Goal: Information Seeking & Learning: Understand process/instructions

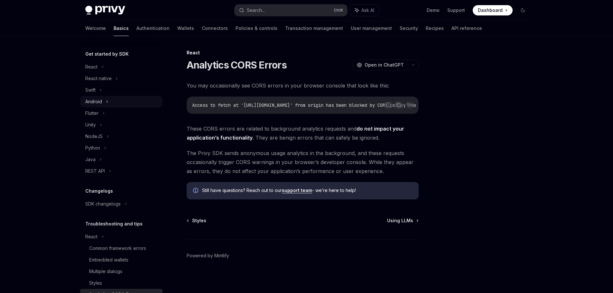
scroll to position [64, 0]
click at [137, 26] on link "Authentication" at bounding box center [153, 28] width 33 height 15
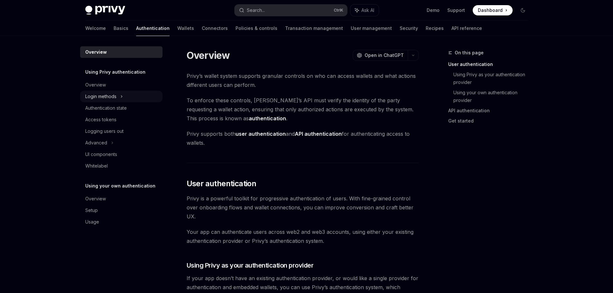
click at [125, 95] on div "Login methods" at bounding box center [121, 97] width 82 height 12
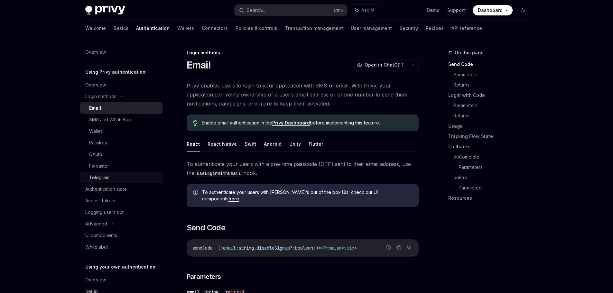
click at [106, 176] on div "Telegram" at bounding box center [99, 178] width 20 height 8
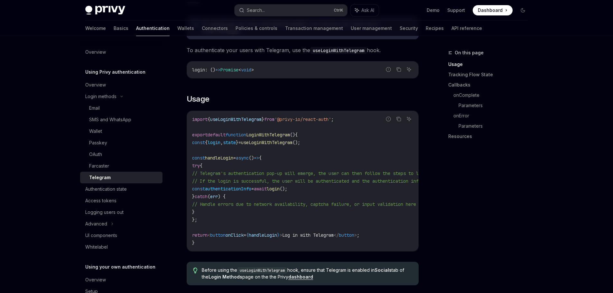
scroll to position [258, 0]
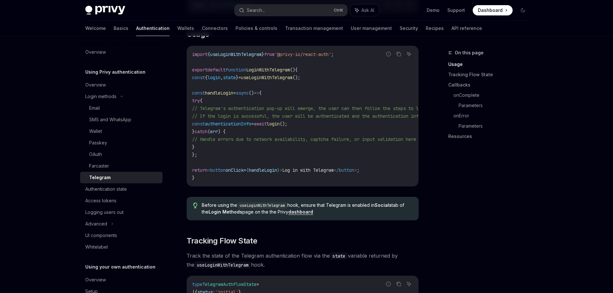
click at [280, 121] on span "login" at bounding box center [273, 124] width 13 height 6
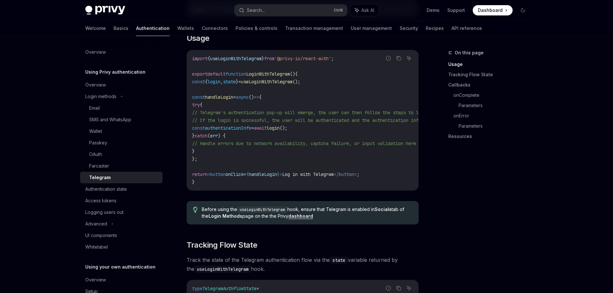
scroll to position [193, 0]
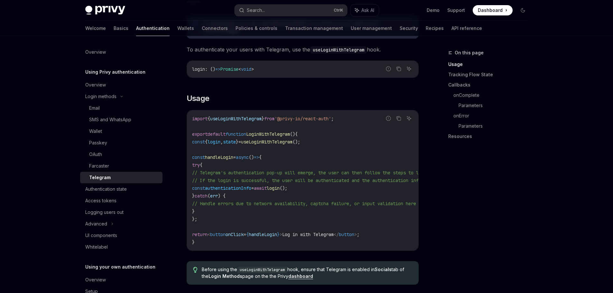
click at [370, 157] on code "import { useLoginWithTelegram } from '@privy-io/react-auth' ; export default fu…" at bounding box center [360, 180] width 337 height 131
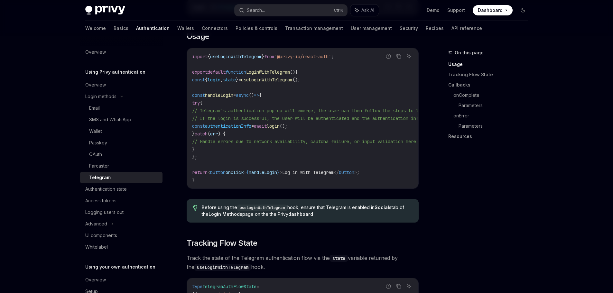
scroll to position [225, 0]
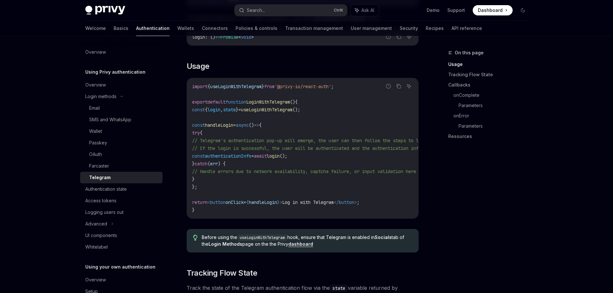
click at [381, 160] on code "import { useLoginWithTelegram } from '@privy-io/react-auth' ; export default fu…" at bounding box center [360, 148] width 337 height 131
click at [380, 169] on span "// Handle errors due to network availability, captcha failure, or input validat…" at bounding box center [304, 172] width 224 height 6
click at [368, 169] on span "// Handle errors due to network availability, captcha failure, or input validat…" at bounding box center [304, 172] width 224 height 6
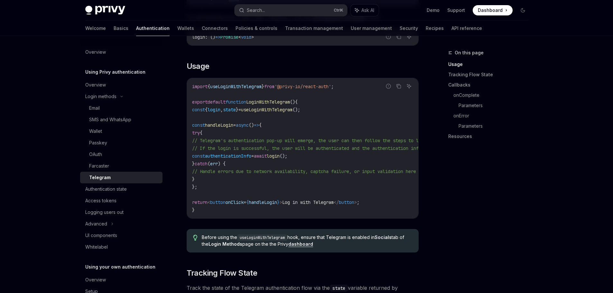
click at [371, 169] on span "// Handle errors due to network availability, captcha failure, or input validat…" at bounding box center [304, 172] width 224 height 6
click at [375, 171] on code "import { useLoginWithTelegram } from '@privy-io/react-auth' ; export default fu…" at bounding box center [360, 148] width 337 height 131
click at [365, 169] on span "// Handle errors due to network availability, captcha failure, or input validat…" at bounding box center [304, 172] width 224 height 6
click at [280, 153] on span "login" at bounding box center [273, 156] width 13 height 6
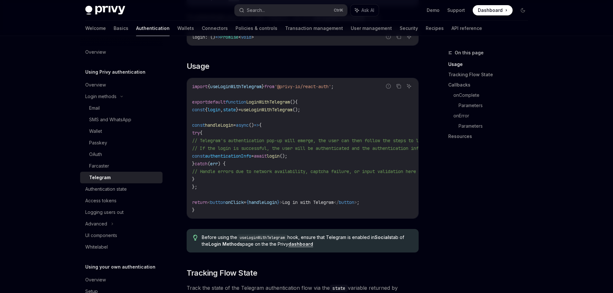
drag, startPoint x: 306, startPoint y: 150, endPoint x: 310, endPoint y: 152, distance: 5.1
click at [280, 153] on span "login" at bounding box center [273, 156] width 13 height 6
click at [343, 155] on code "import { useLoginWithTelegram } from '@privy-io/react-auth' ; export default fu…" at bounding box center [360, 148] width 337 height 131
click at [346, 154] on code "import { useLoginWithTelegram } from '@privy-io/react-auth' ; export default fu…" at bounding box center [360, 148] width 337 height 131
click at [352, 153] on code "import { useLoginWithTelegram } from '@privy-io/react-auth' ; export default fu…" at bounding box center [360, 148] width 337 height 131
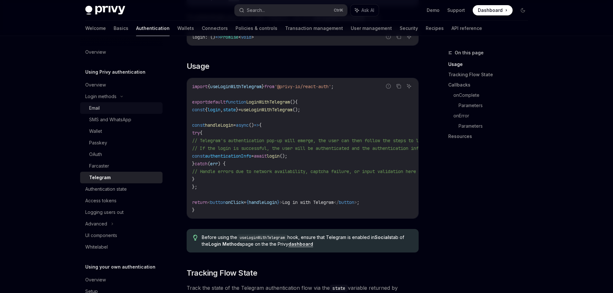
click at [93, 110] on div "Email" at bounding box center [94, 108] width 11 height 8
type textarea "*"
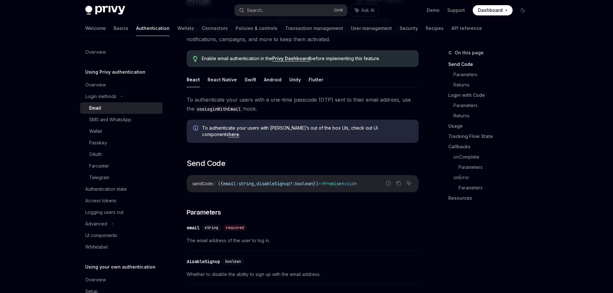
scroll to position [97, 0]
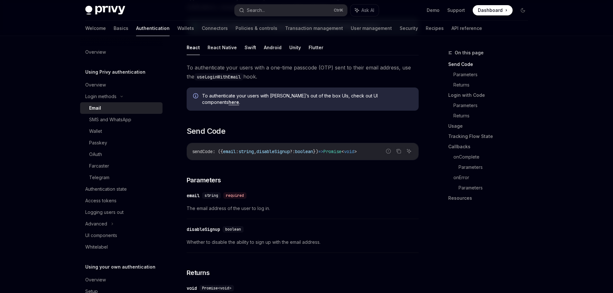
click at [345, 176] on h3 "​ Parameters" at bounding box center [303, 180] width 232 height 9
click at [348, 176] on h3 "​ Parameters" at bounding box center [303, 180] width 232 height 9
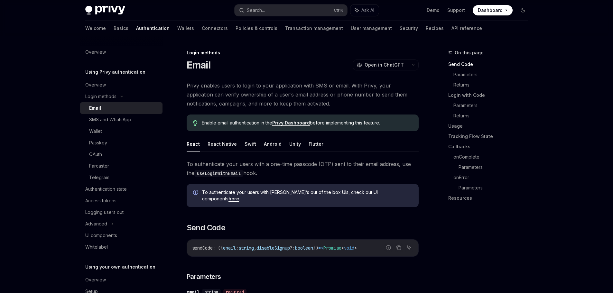
scroll to position [0, 0]
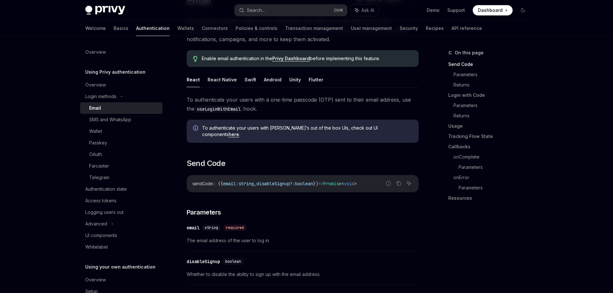
scroll to position [97, 0]
